Goal: Transaction & Acquisition: Book appointment/travel/reservation

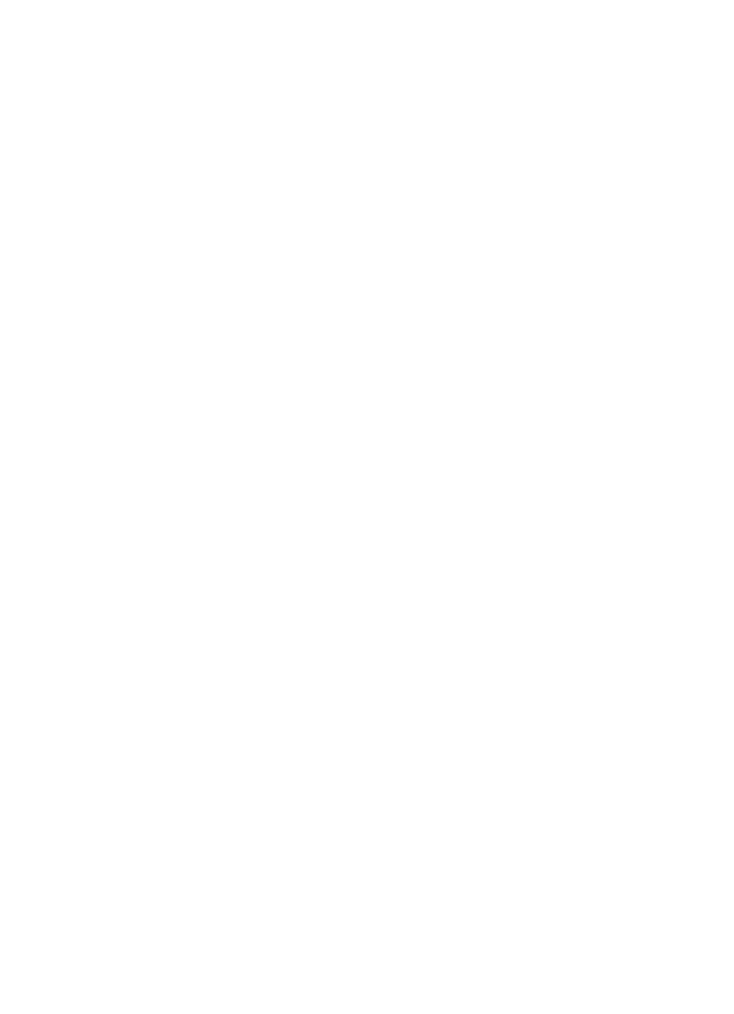
scroll to position [3103, 0]
click at [273, 531] on div "Tierischer Urlaubsspaß Hotels für Tierliebhaber" at bounding box center [197, 652] width 322 height 242
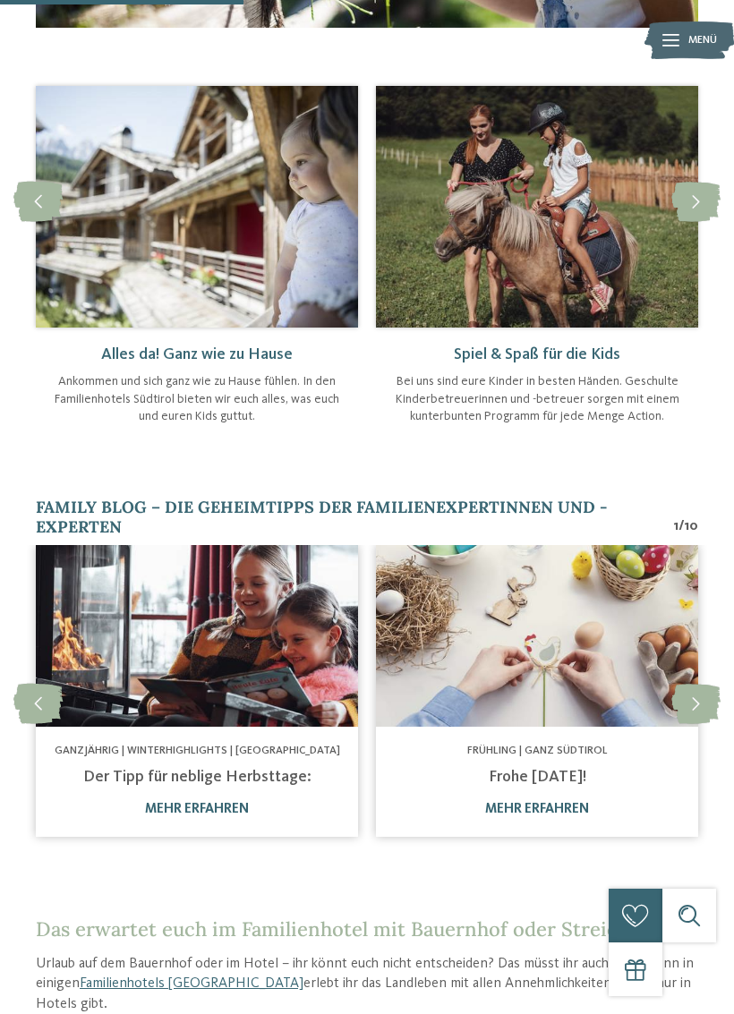
scroll to position [965, 0]
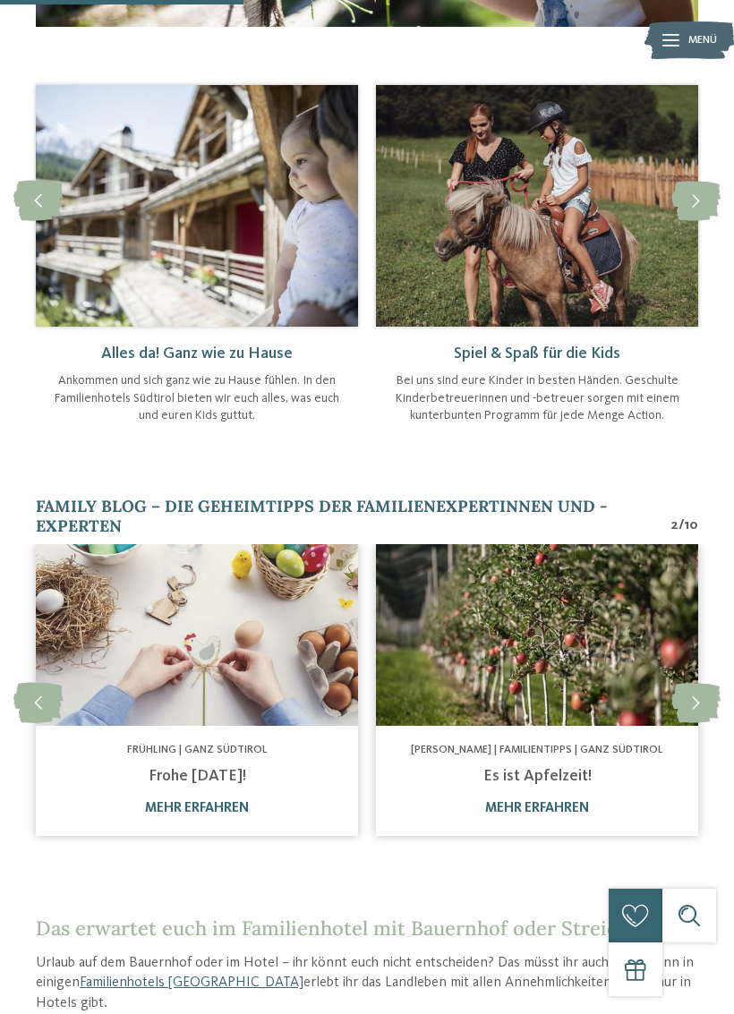
click at [214, 809] on link "mehr erfahren" at bounding box center [197, 808] width 104 height 13
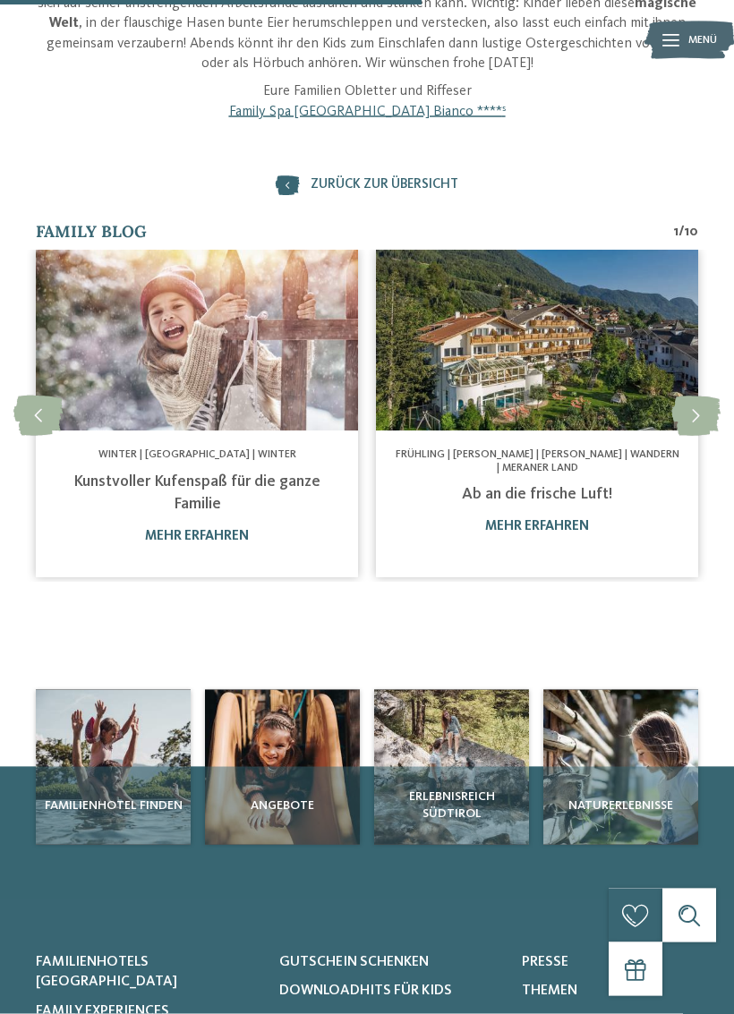
scroll to position [833, 0]
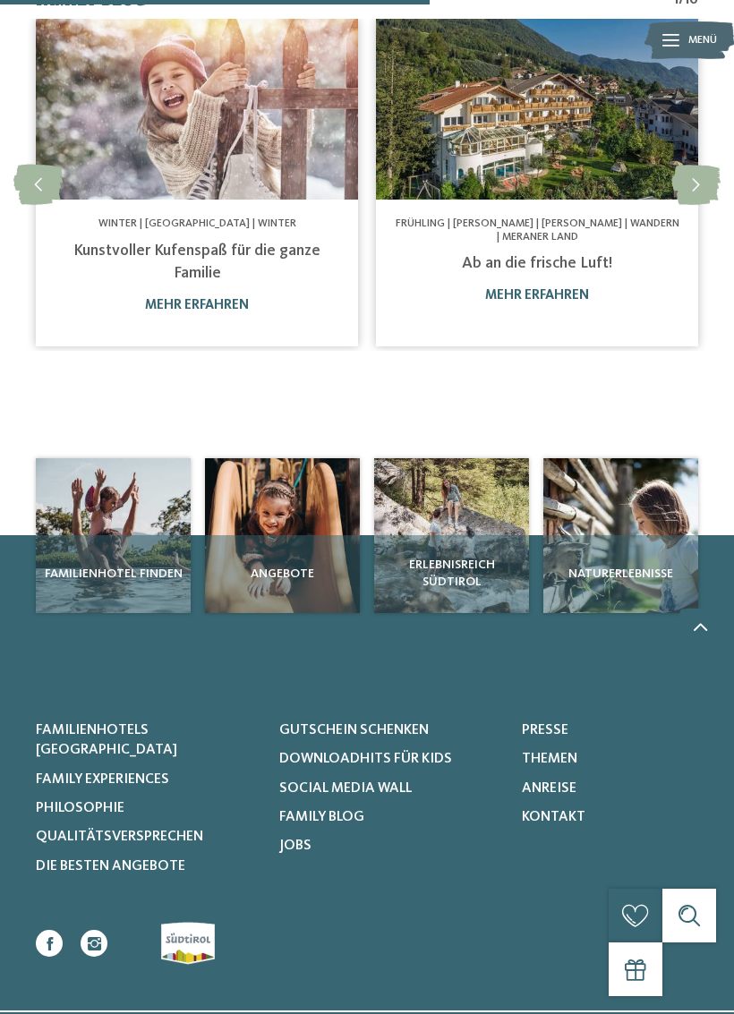
click at [558, 299] on link "mehr erfahren" at bounding box center [537, 295] width 104 height 13
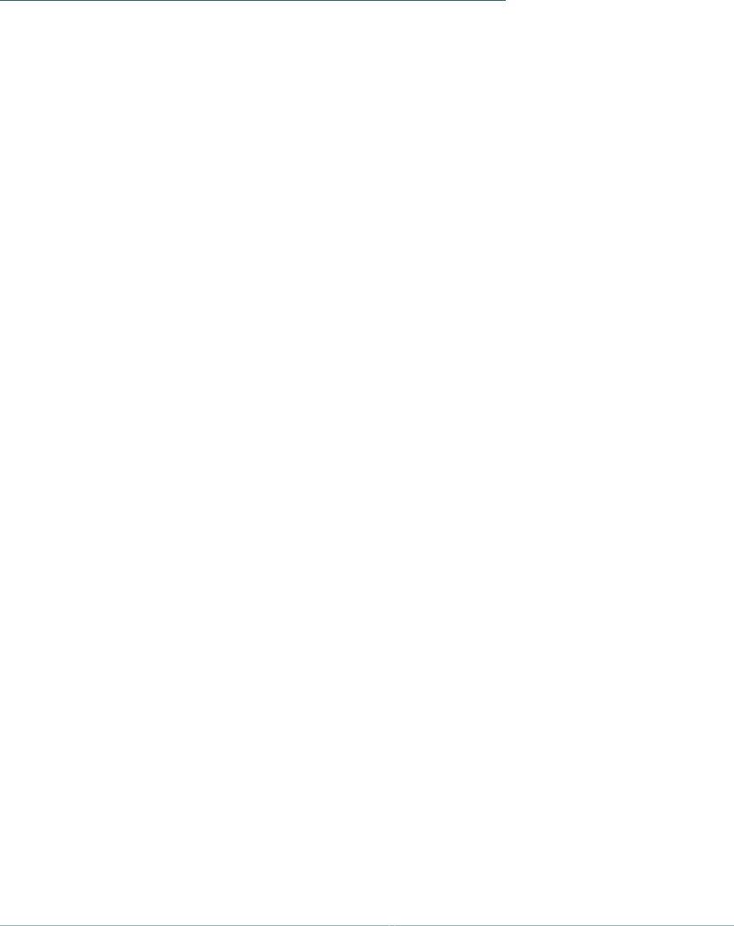
scroll to position [1073, 0]
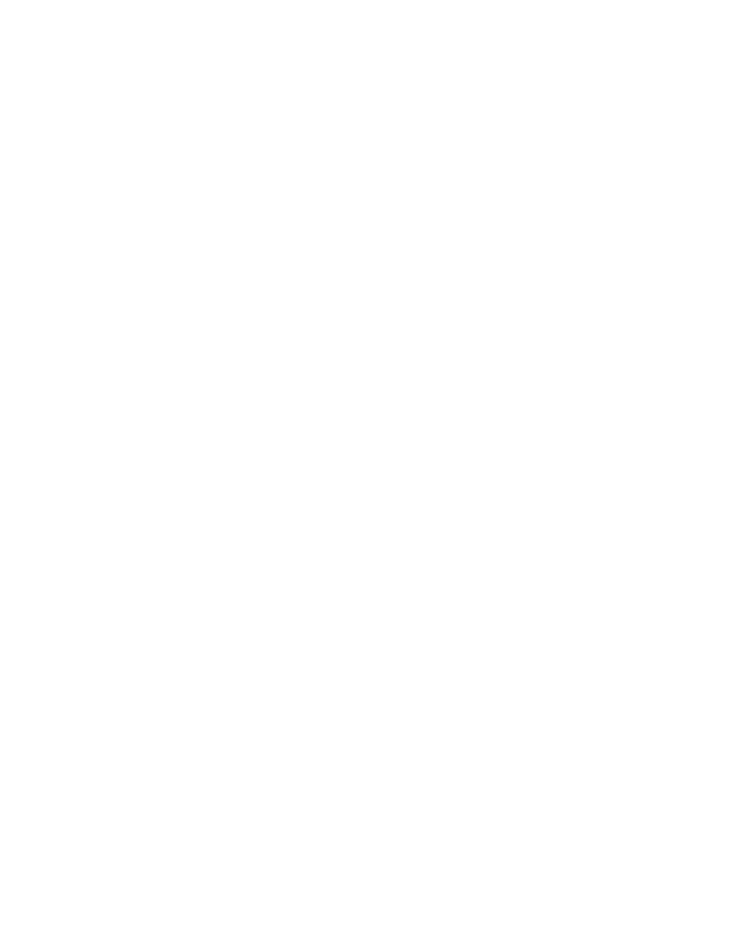
click at [140, 370] on div "Familienhotel finden" at bounding box center [113, 394] width 155 height 78
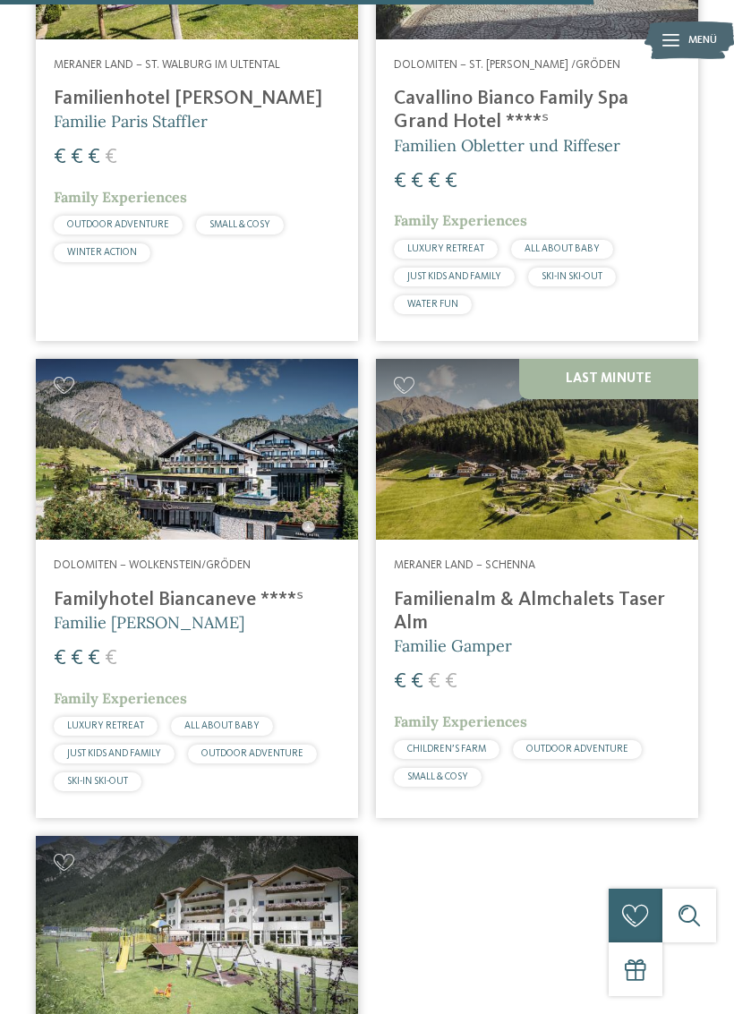
scroll to position [5937, 0]
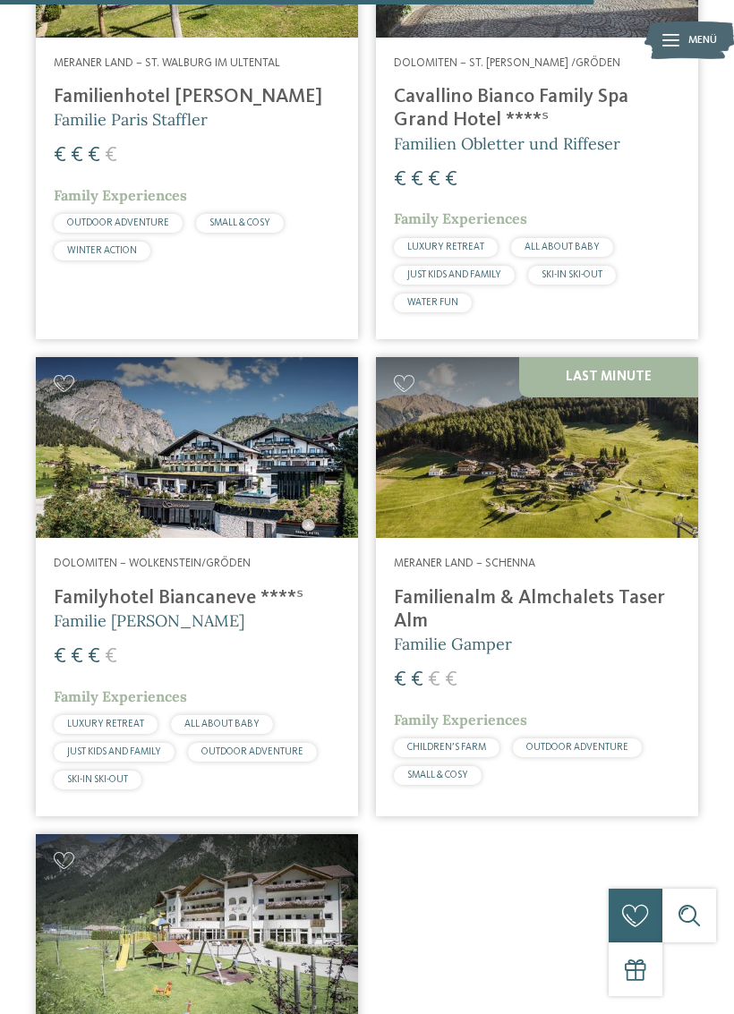
click at [618, 361] on div "Last Minute" at bounding box center [537, 448] width 322 height 182
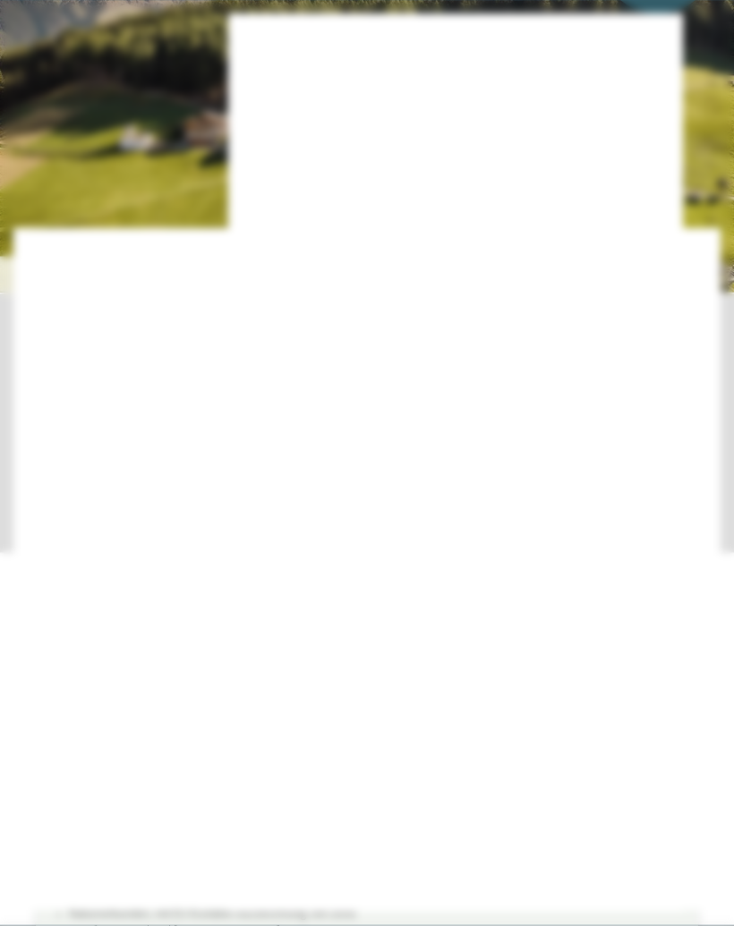
scroll to position [200, 0]
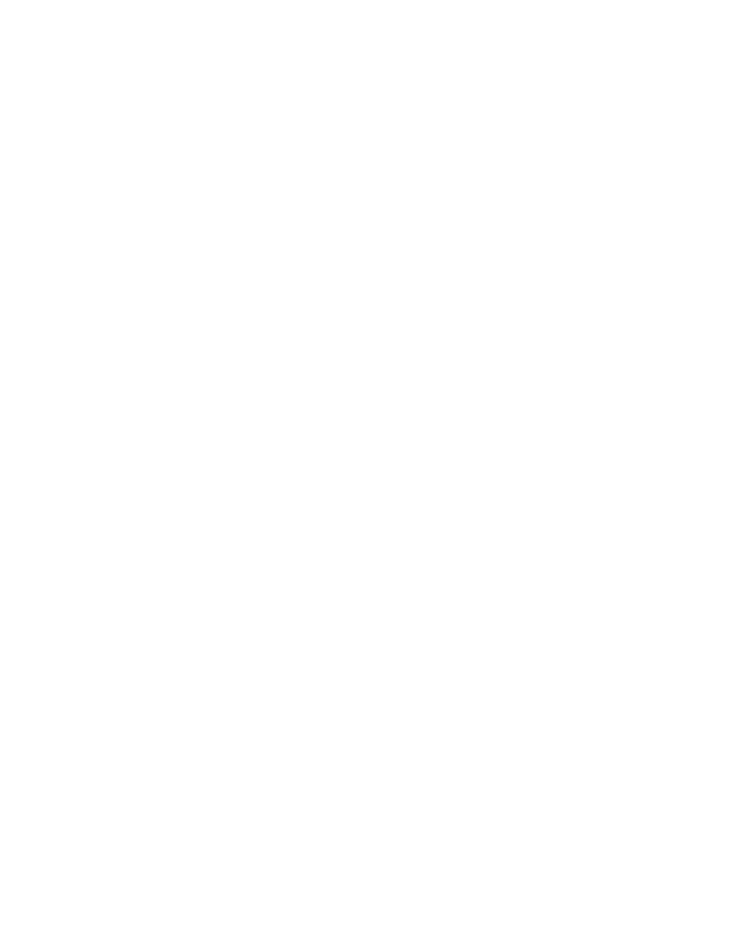
click at [696, 278] on icon at bounding box center [698, 293] width 38 height 31
click at [657, 47] on img at bounding box center [688, 40] width 89 height 45
click at [240, 341] on div "Last Minute" at bounding box center [197, 360] width 322 height 182
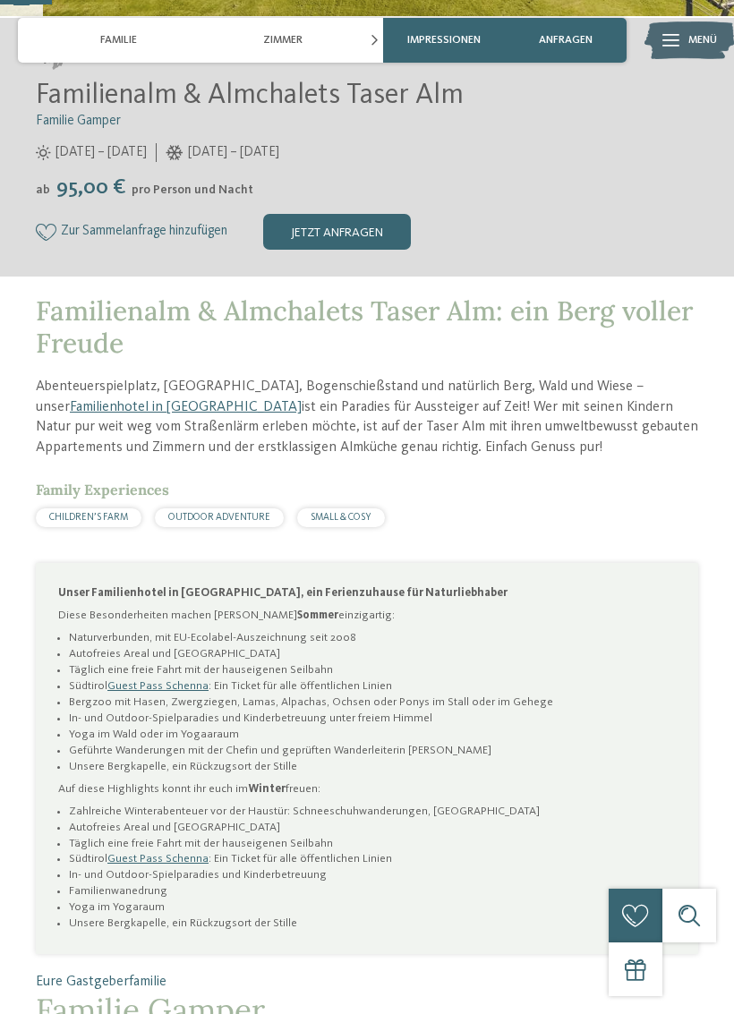
scroll to position [480, 0]
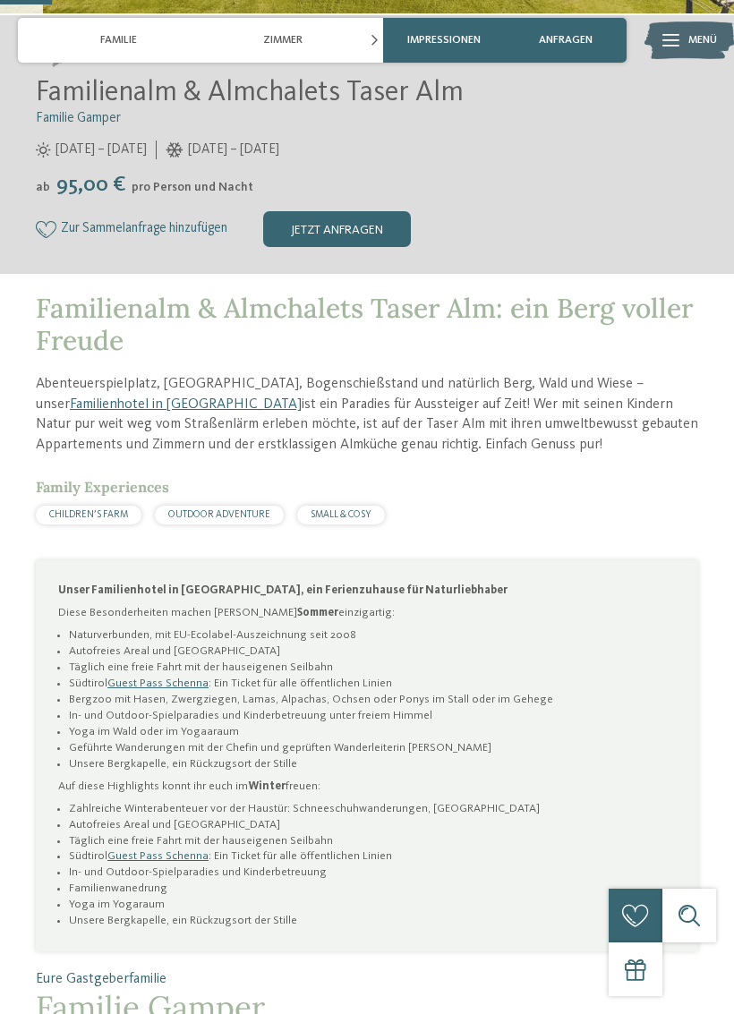
click at [116, 519] on span "CHILDREN’S FARM" at bounding box center [88, 515] width 79 height 10
click at [104, 515] on span "CHILDREN’S FARM" at bounding box center [88, 515] width 79 height 10
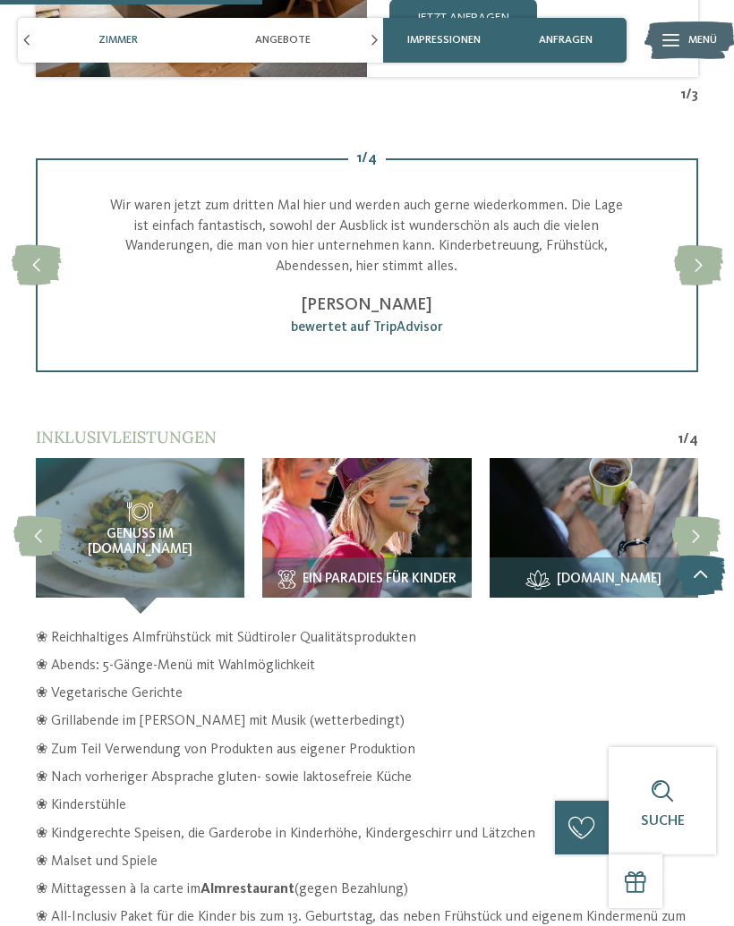
scroll to position [2396, 0]
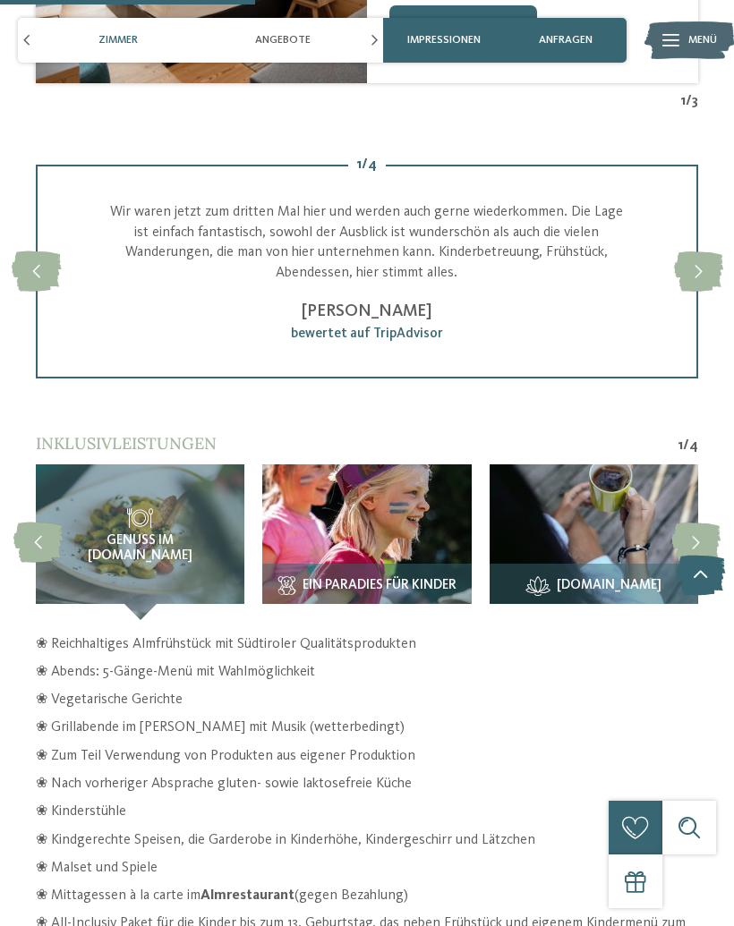
click at [412, 579] on span "Ein Paradies für Kinder" at bounding box center [379, 586] width 154 height 15
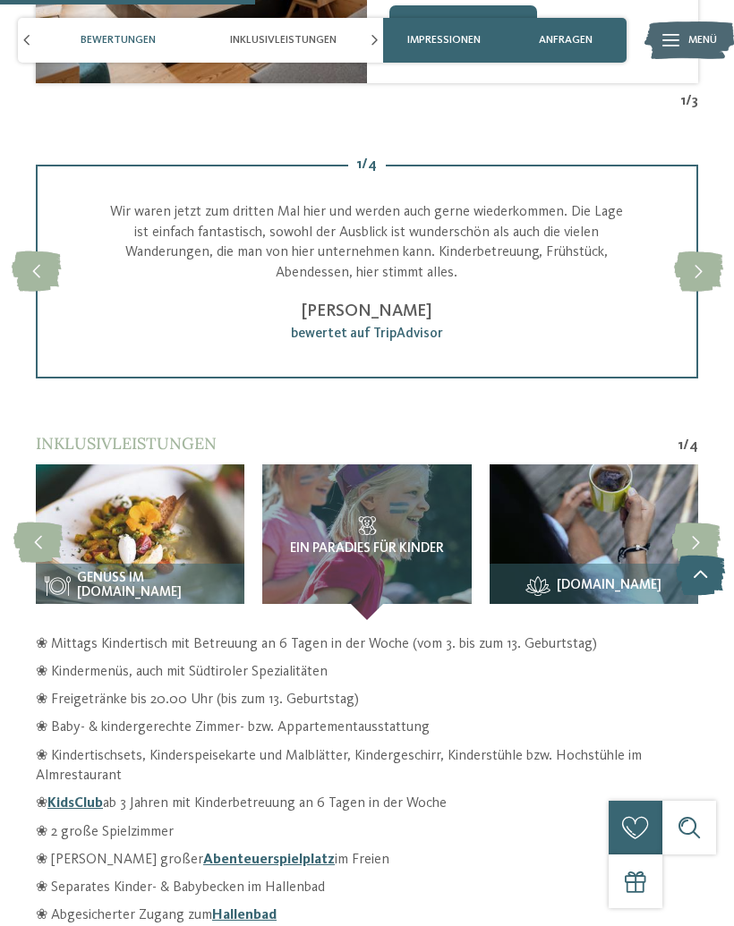
click at [407, 542] on span "Ein Paradies für Kinder" at bounding box center [367, 549] width 154 height 15
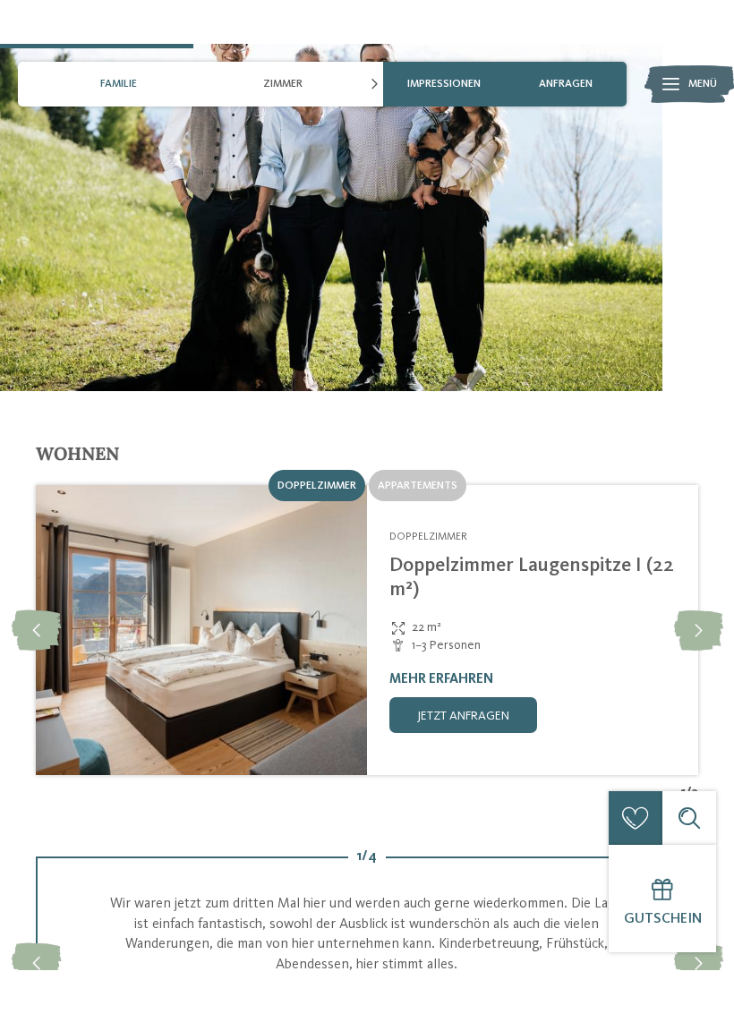
scroll to position [1864, 0]
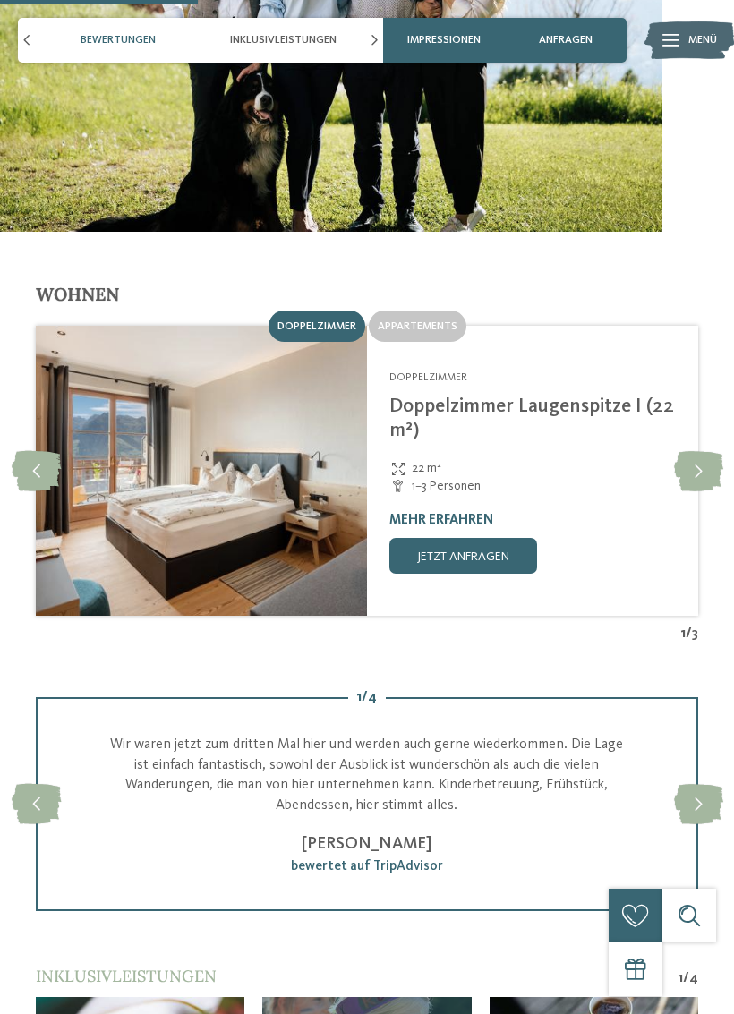
click at [704, 470] on icon at bounding box center [698, 471] width 49 height 40
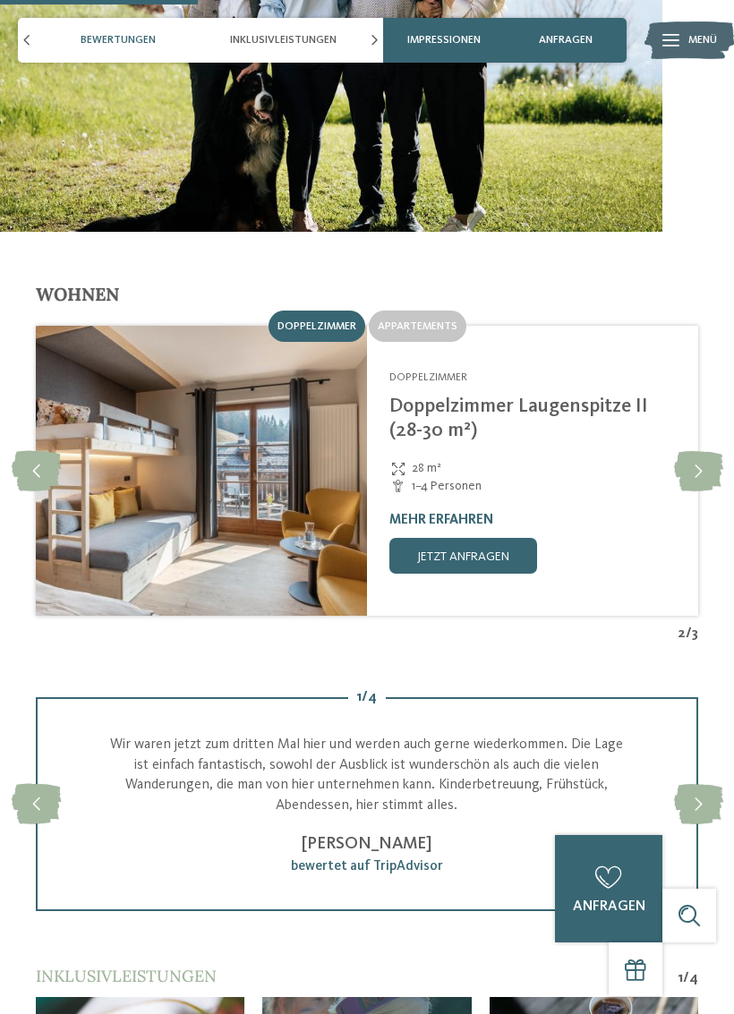
click at [710, 485] on div at bounding box center [698, 470] width 45 height 45
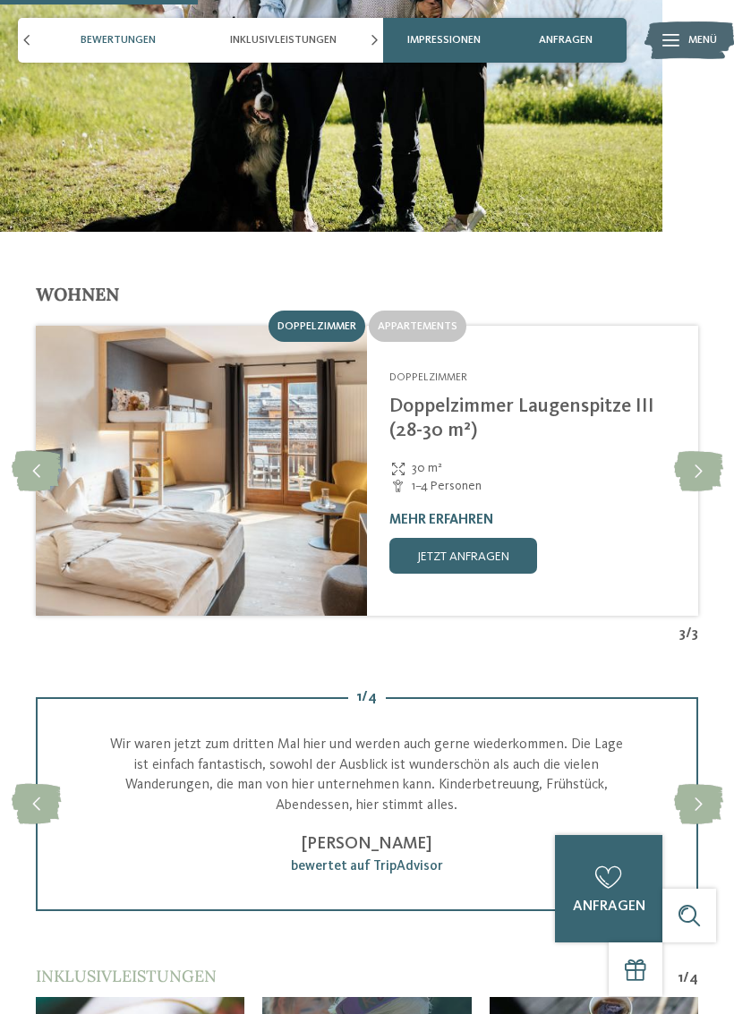
click at [704, 477] on icon at bounding box center [698, 471] width 49 height 40
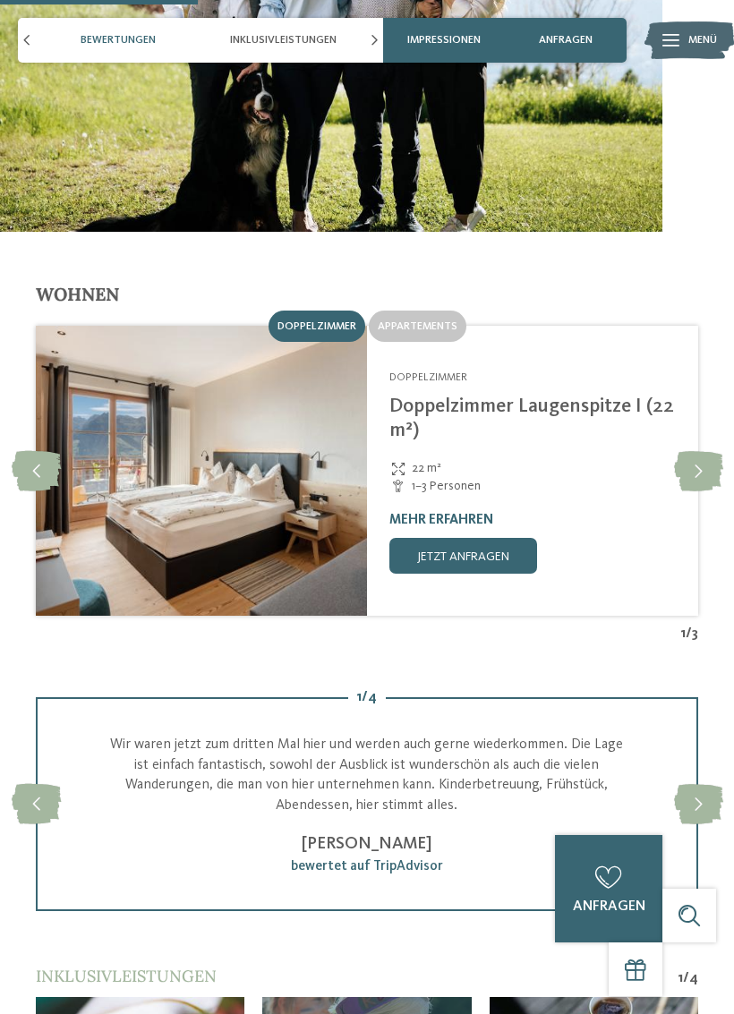
click at [704, 486] on div at bounding box center [698, 470] width 45 height 45
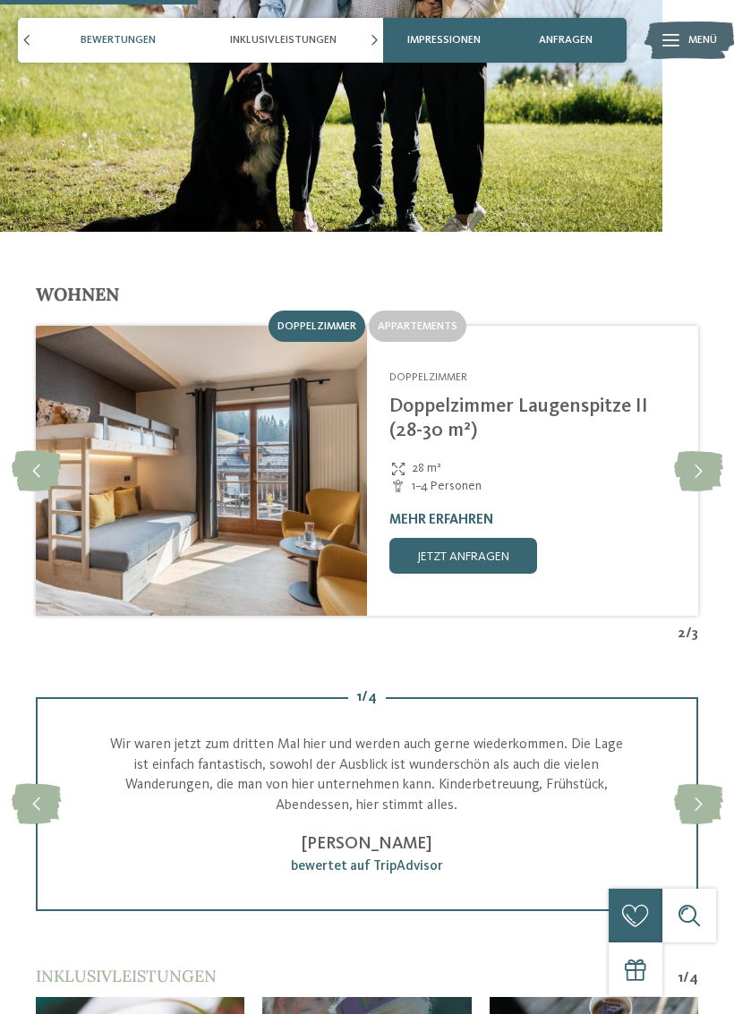
click at [708, 476] on icon at bounding box center [698, 471] width 49 height 40
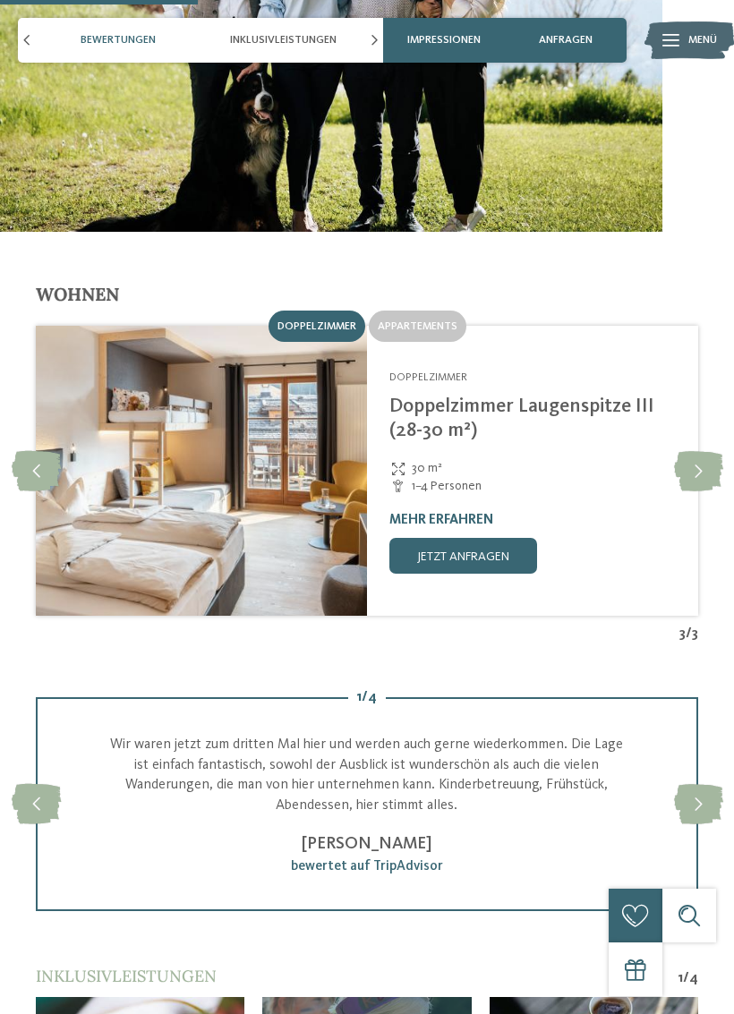
click at [702, 479] on icon at bounding box center [698, 471] width 49 height 40
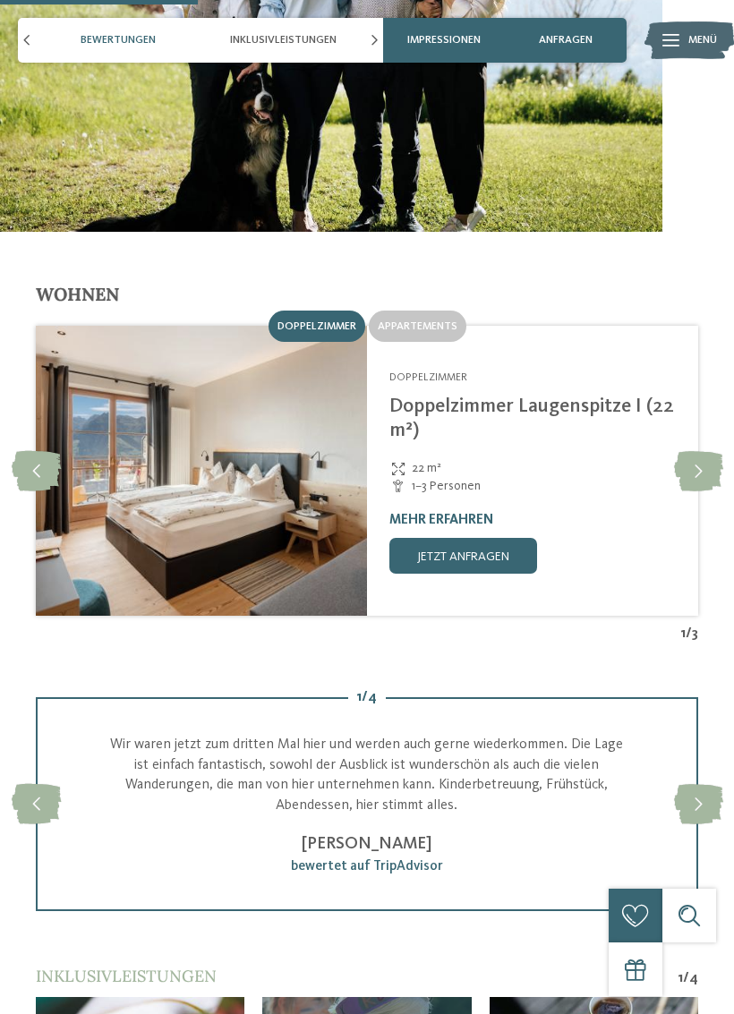
click at [703, 483] on icon at bounding box center [698, 471] width 49 height 40
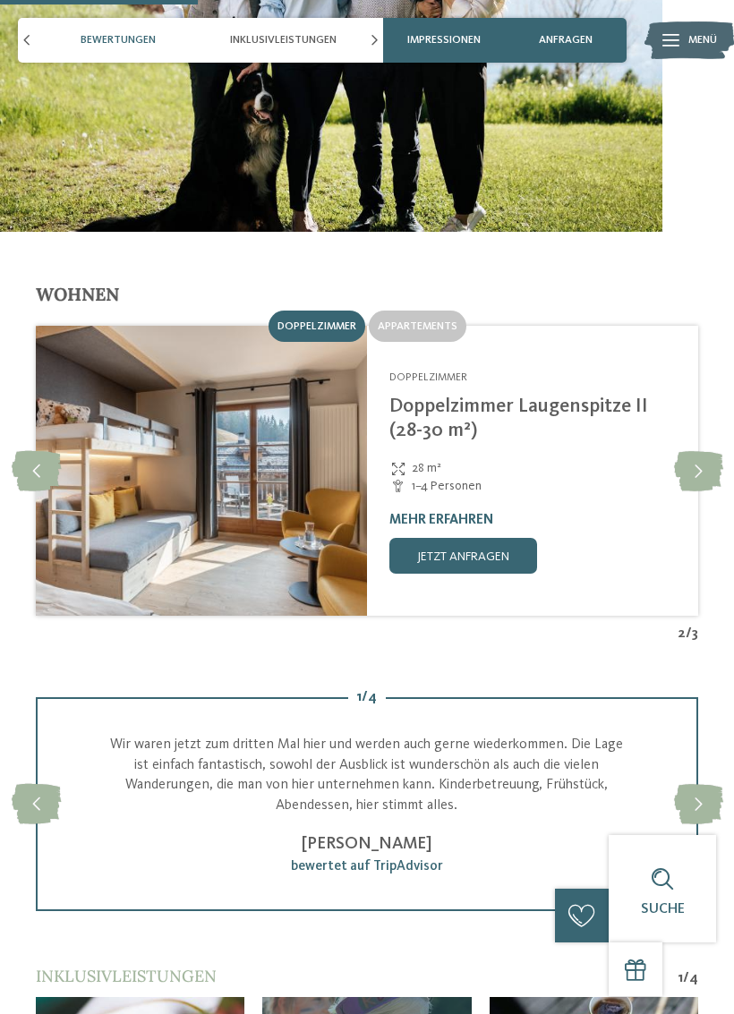
click at [694, 483] on icon at bounding box center [698, 471] width 49 height 40
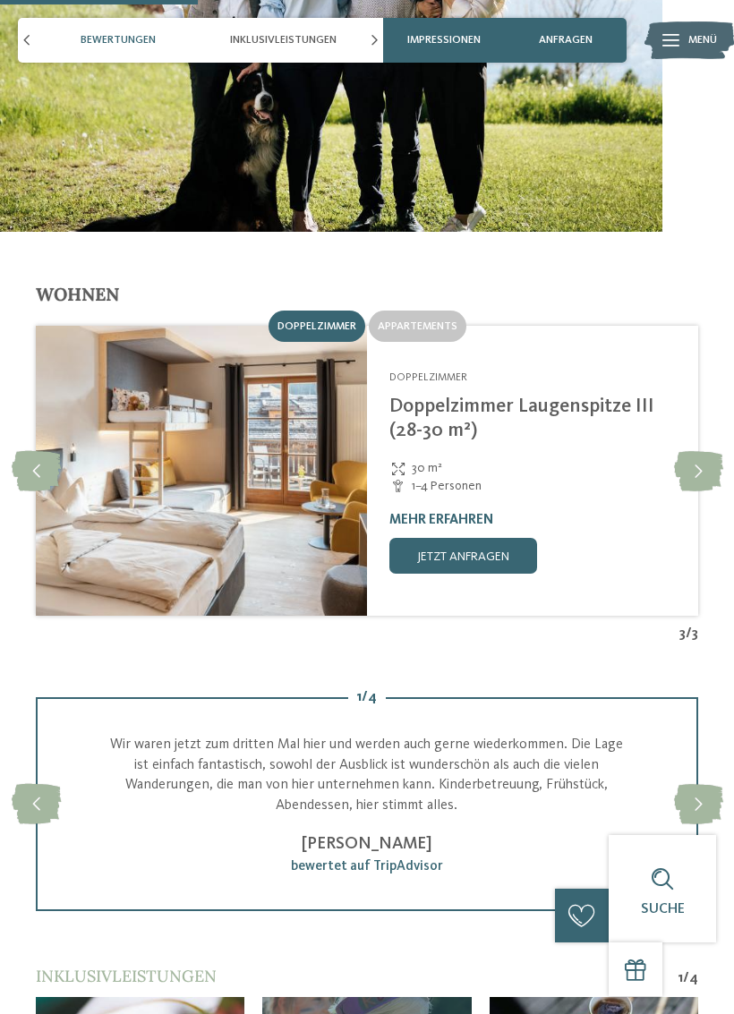
click at [684, 487] on div "Familienalm & Almchalets Taser Alm Schenna - Meraner Land Doppelzimmer Doppelzi…" at bounding box center [532, 472] width 331 height 293
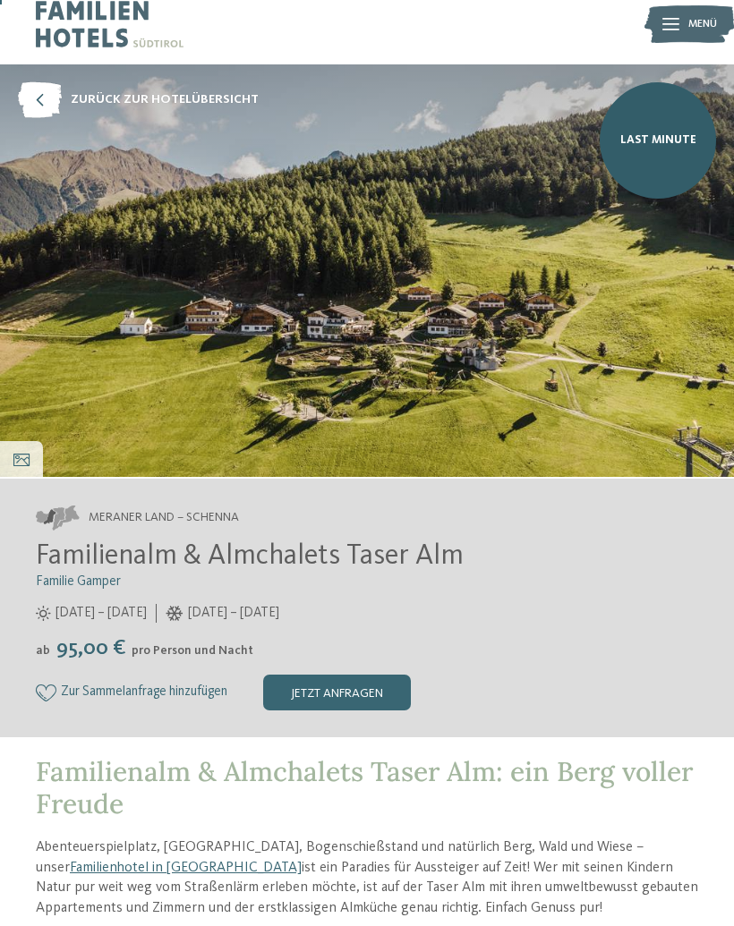
scroll to position [15, 0]
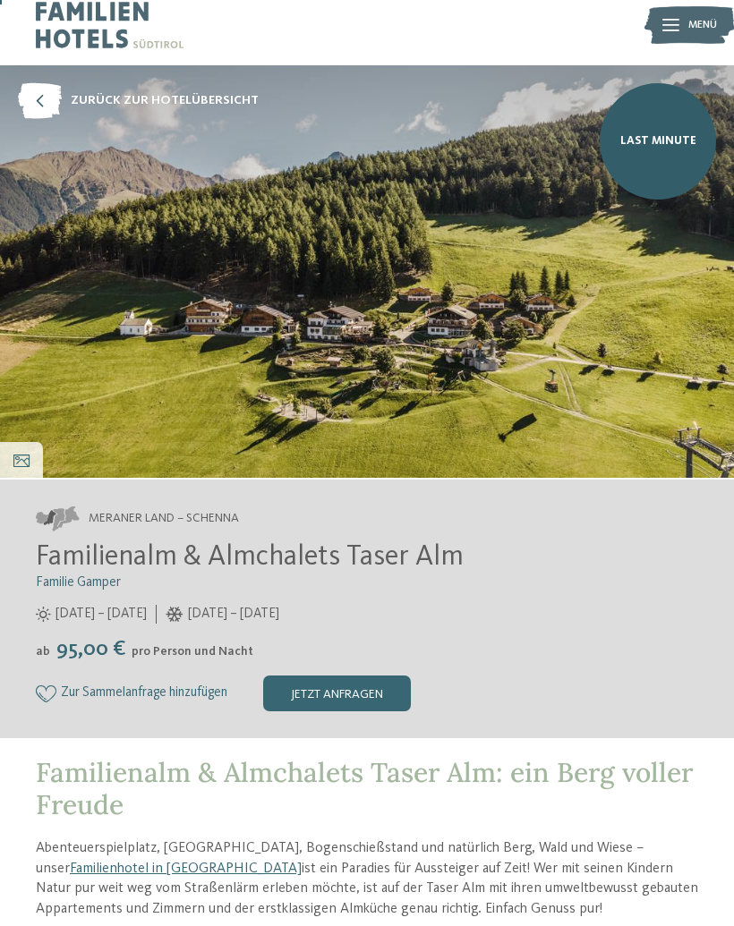
click at [372, 697] on div "jetzt anfragen" at bounding box center [337, 694] width 148 height 36
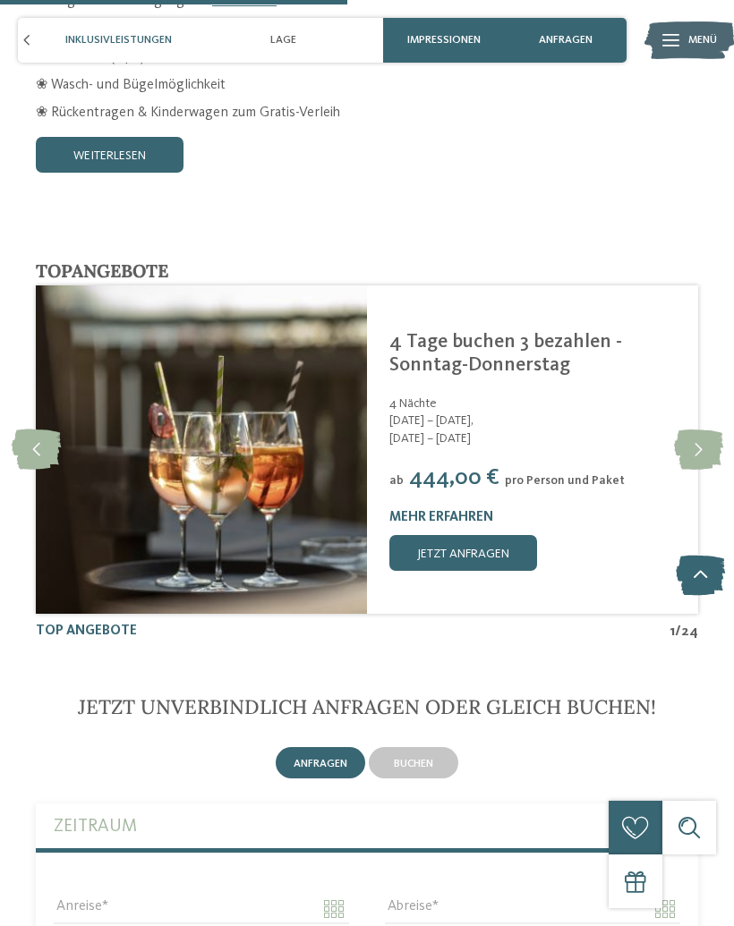
scroll to position [3302, 0]
